Goal: Transaction & Acquisition: Purchase product/service

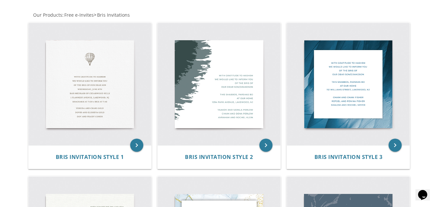
scroll to position [121, 0]
click at [129, 72] on img at bounding box center [89, 84] width 123 height 123
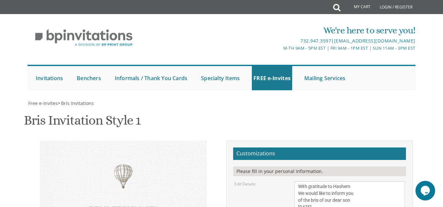
scroll to position [134, 0]
drag, startPoint x: 447, startPoint y: 43, endPoint x: 447, endPoint y: 94, distance: 51.4
click at [443, 94] on html "My Cart Total: View Cart Item(s) Submit My Cart Total: View Cart Item(s) Login …" at bounding box center [221, 103] width 443 height 207
